Goal: Browse casually

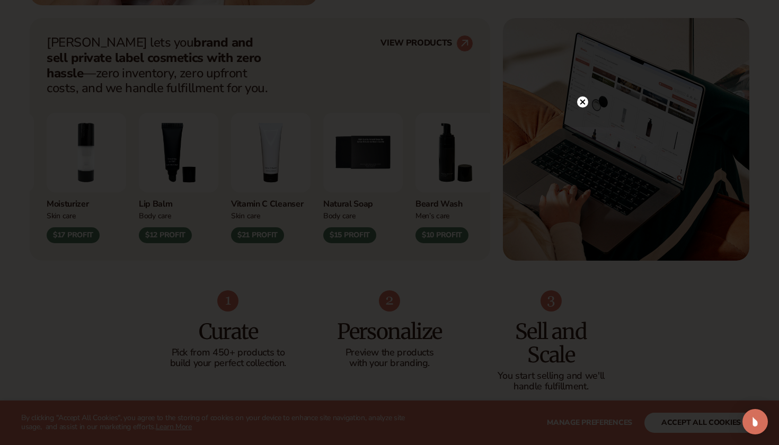
scroll to position [432, 0]
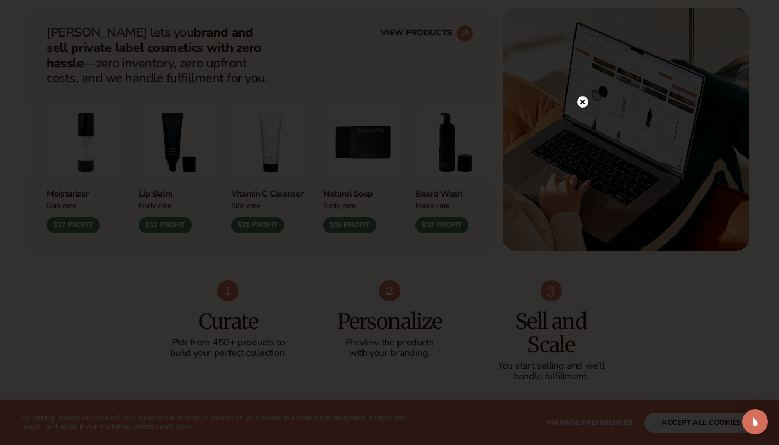
click at [582, 105] on circle at bounding box center [582, 101] width 11 height 11
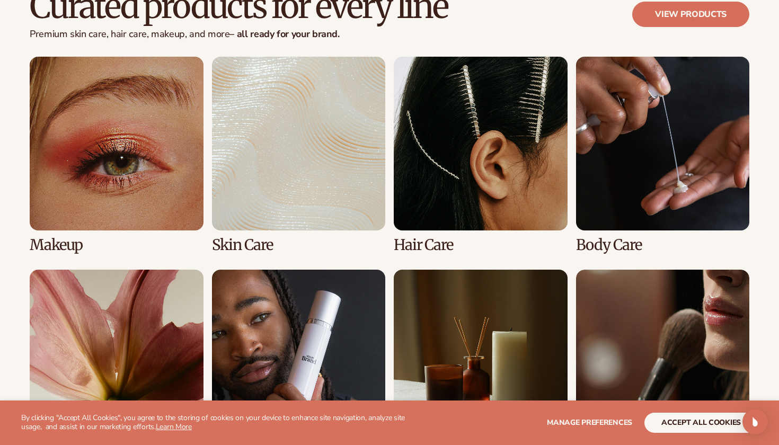
scroll to position [2040, 0]
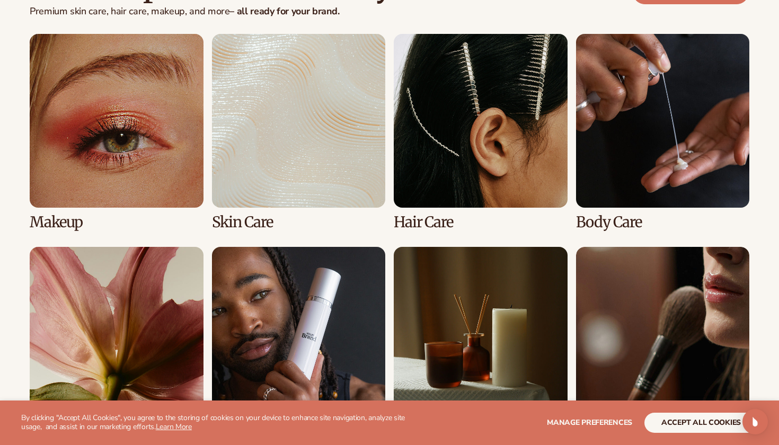
click at [94, 93] on link "1 / 8" at bounding box center [117, 132] width 174 height 196
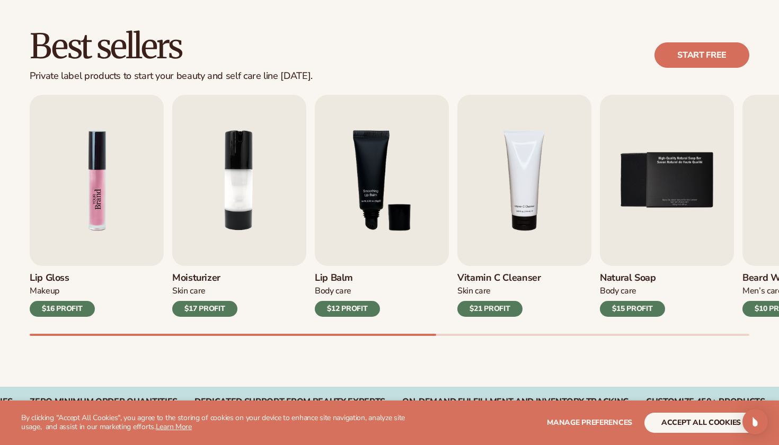
scroll to position [287, 0]
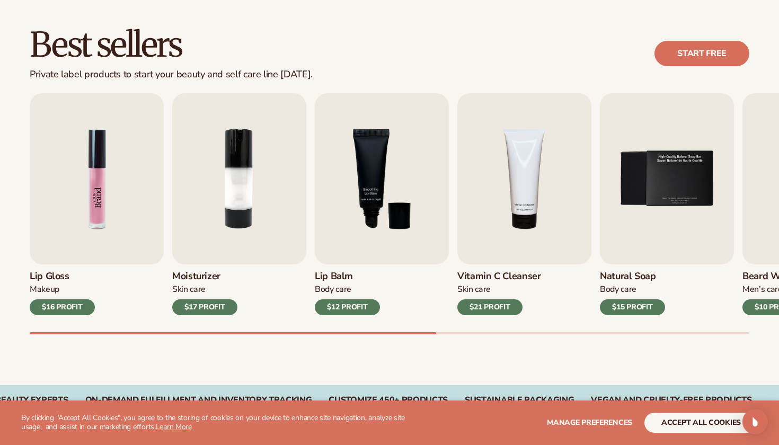
click at [105, 174] on img "1 / 9" at bounding box center [97, 178] width 134 height 171
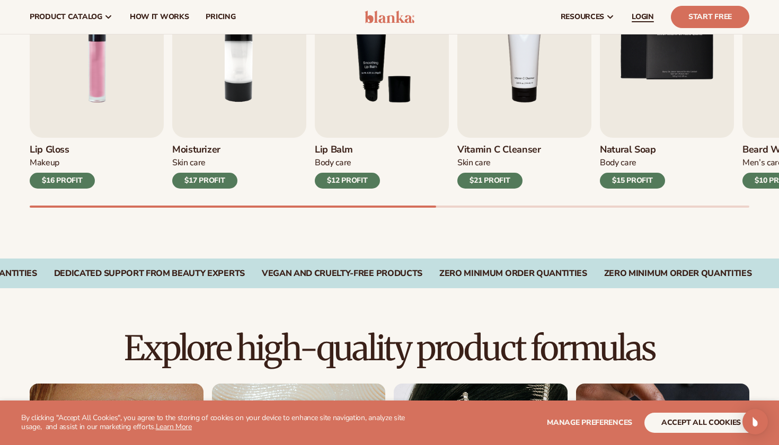
scroll to position [411, 0]
